Goal: Task Accomplishment & Management: Use online tool/utility

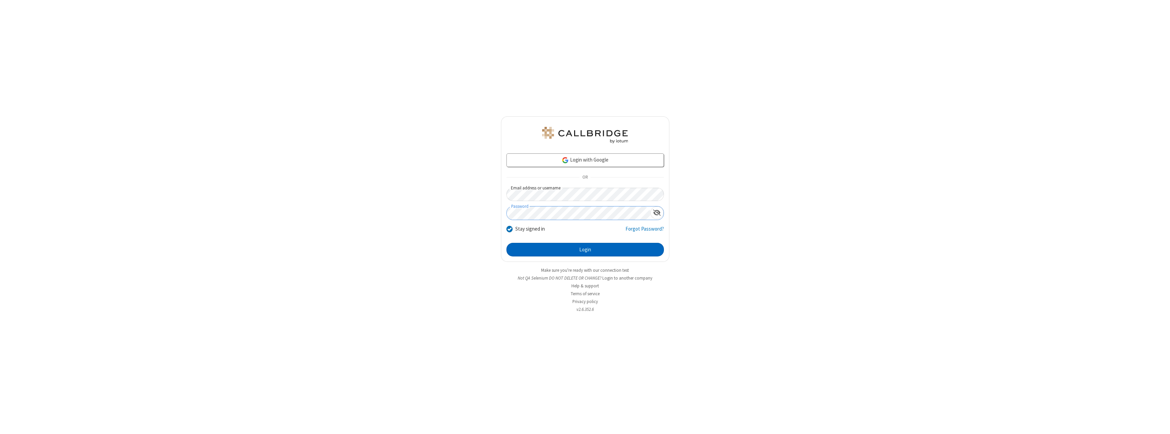
click at [585, 250] on button "Login" at bounding box center [584, 250] width 157 height 14
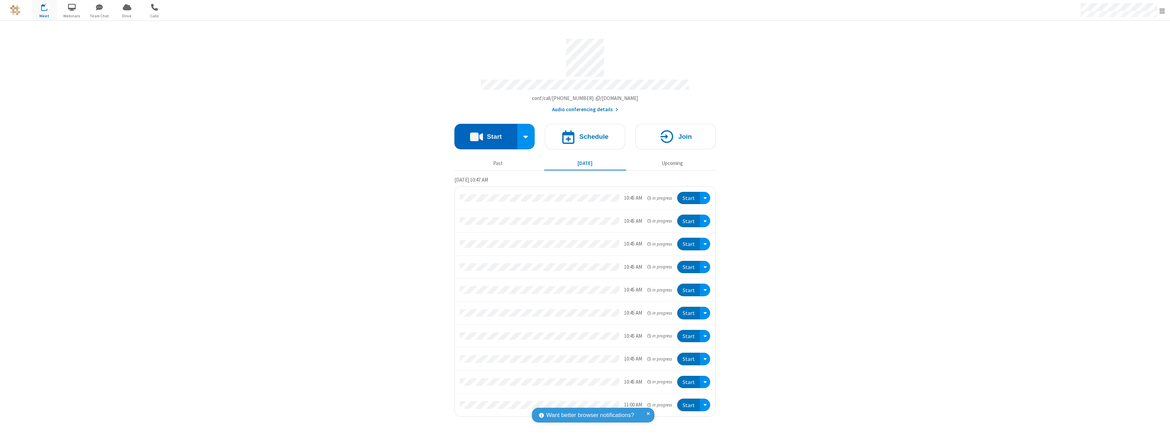
click at [486, 133] on button "Start" at bounding box center [485, 137] width 63 height 26
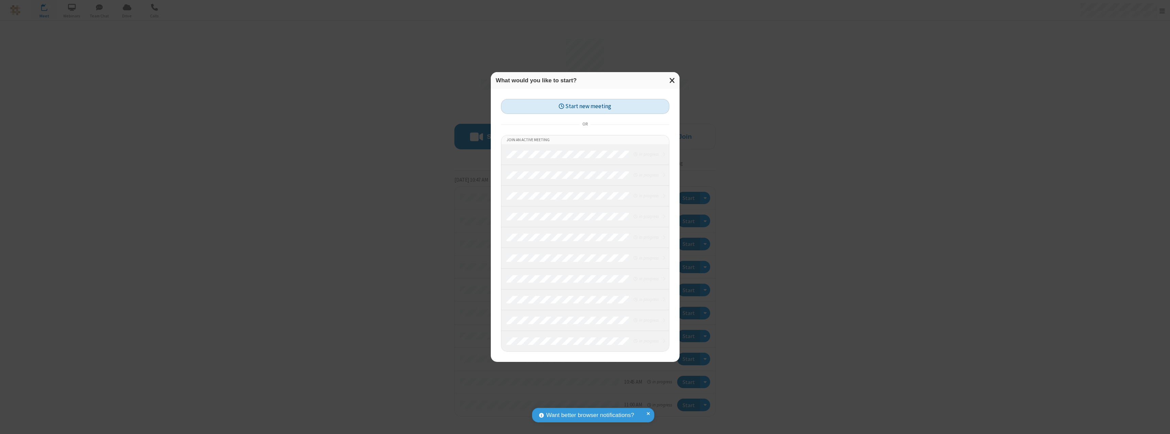
click at [585, 106] on button "Start new meeting" at bounding box center [585, 106] width 168 height 15
